Goal: Information Seeking & Learning: Learn about a topic

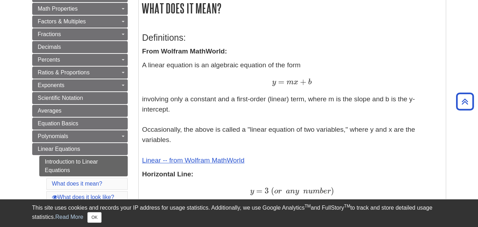
scroll to position [124, 0]
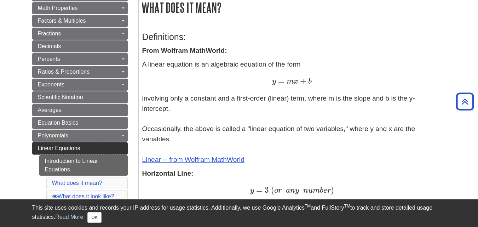
click at [100, 147] on link "Linear Equations" at bounding box center [79, 148] width 95 height 12
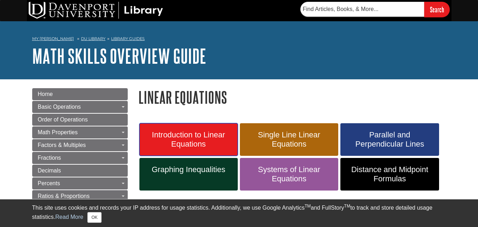
click at [201, 133] on span "Introduction to Linear Equations" at bounding box center [189, 139] width 88 height 18
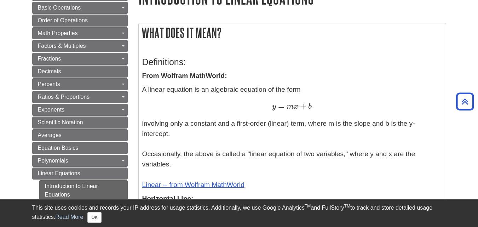
scroll to position [113, 0]
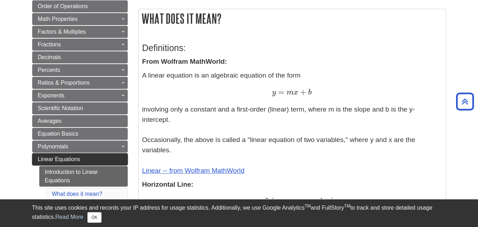
click at [94, 156] on link "Linear Equations" at bounding box center [79, 159] width 95 height 12
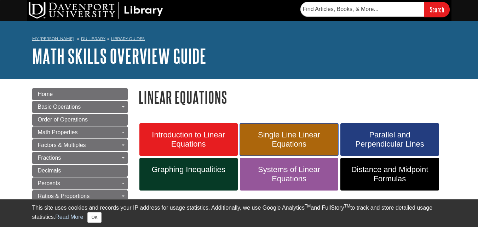
click at [301, 138] on span "Single Line Linear Equations" at bounding box center [289, 139] width 88 height 18
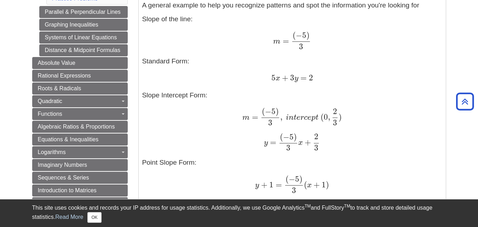
scroll to position [523, 0]
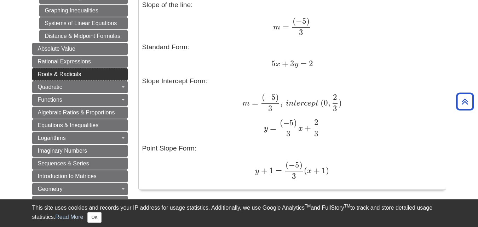
click at [94, 73] on link "Roots & Radicals" at bounding box center [79, 74] width 95 height 12
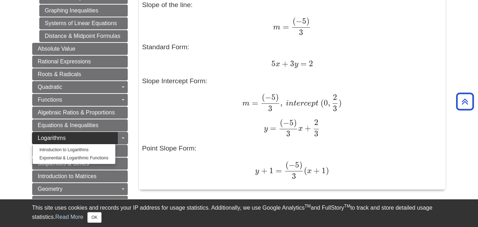
click at [97, 135] on link "Logarithms" at bounding box center [79, 138] width 95 height 12
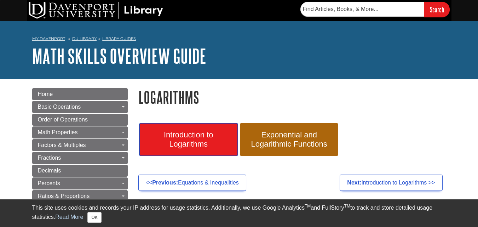
click at [199, 136] on span "Introduction to Logarithms" at bounding box center [189, 139] width 88 height 18
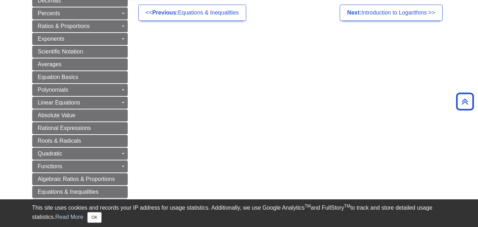
scroll to position [184, 0]
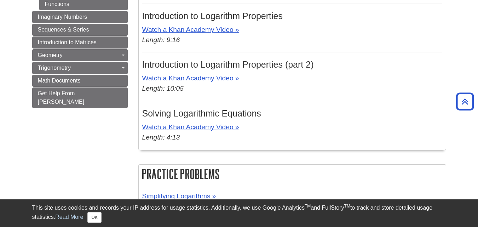
scroll to position [481, 0]
